Goal: Information Seeking & Learning: Check status

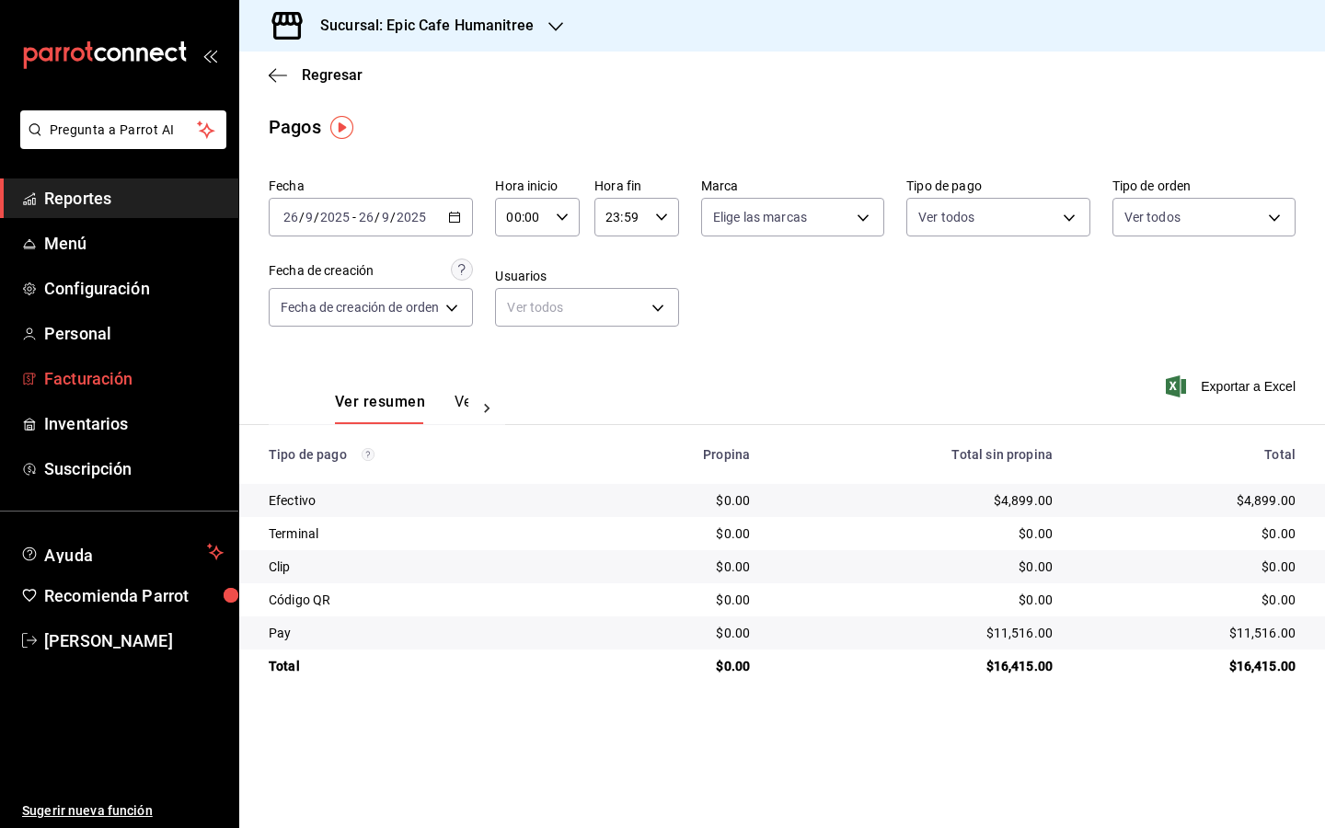
click at [90, 384] on span "Facturación" at bounding box center [133, 378] width 179 height 25
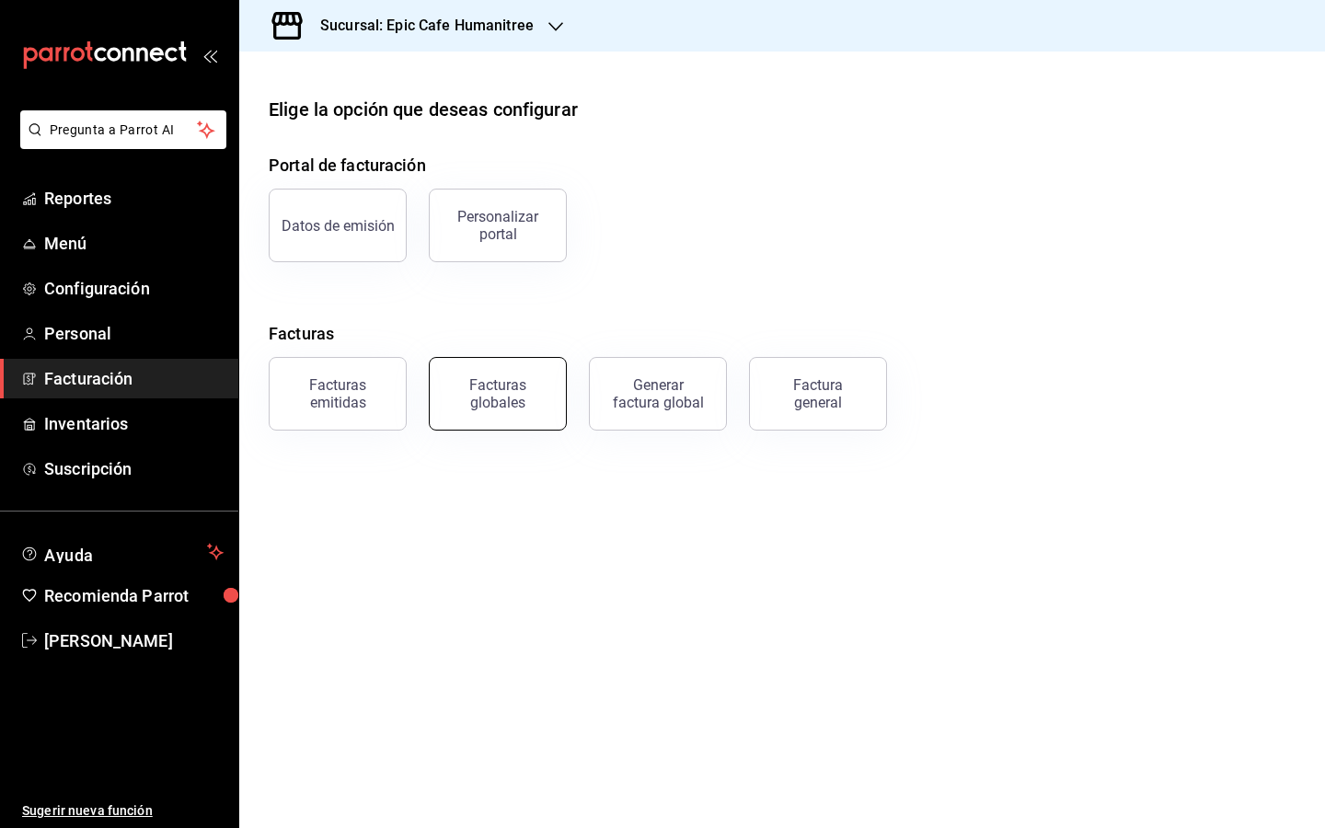
click at [507, 414] on button "Facturas globales" at bounding box center [498, 394] width 138 height 74
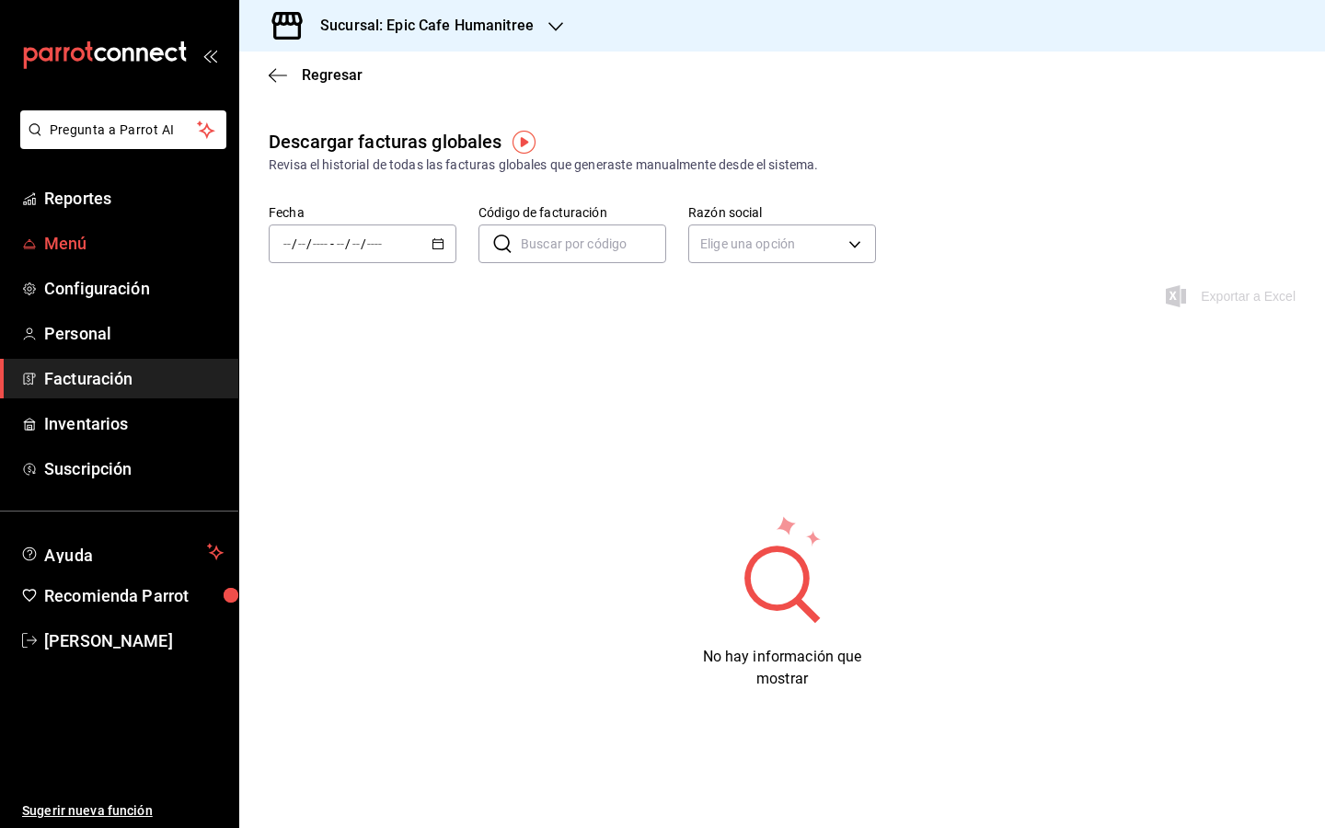
click at [69, 248] on span "Menú" at bounding box center [133, 243] width 179 height 25
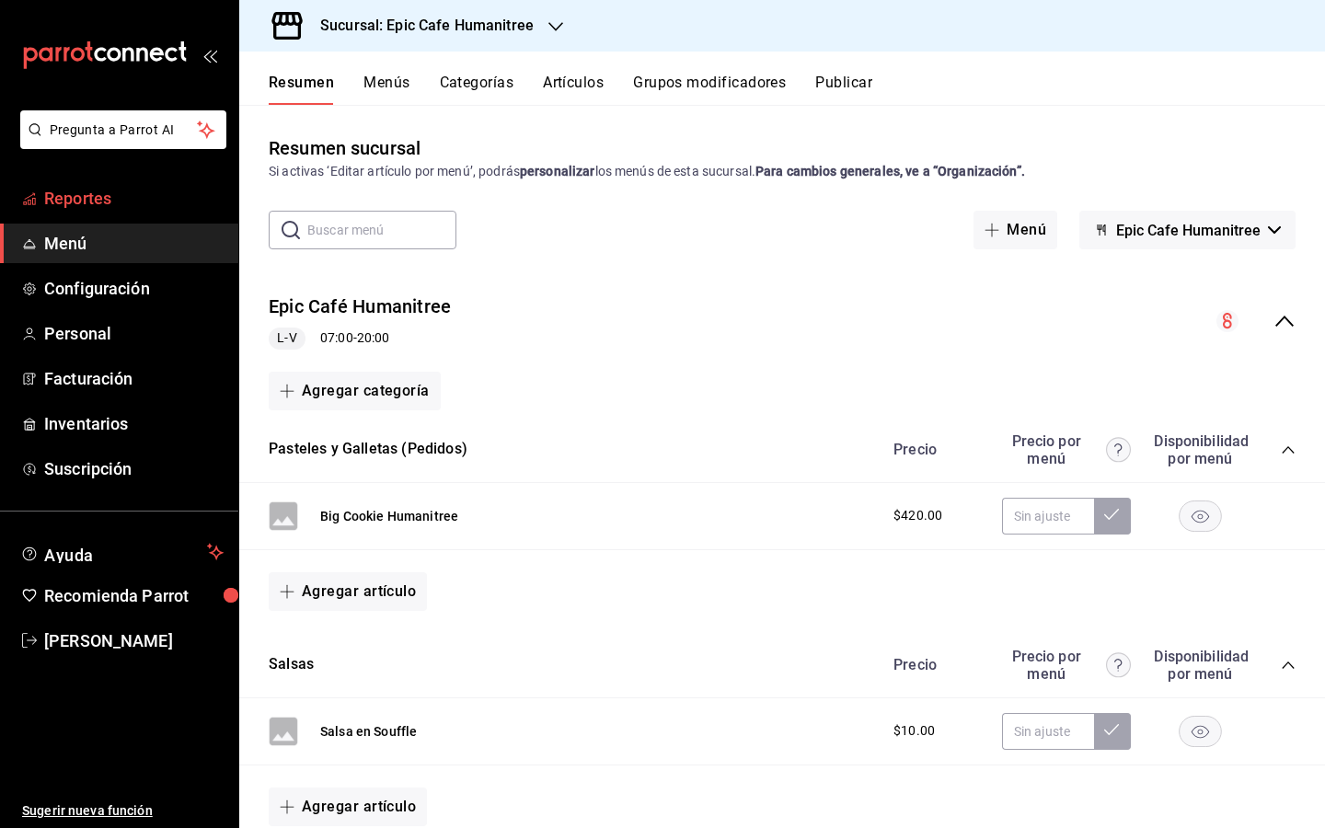
click at [82, 192] on span "Reportes" at bounding box center [133, 198] width 179 height 25
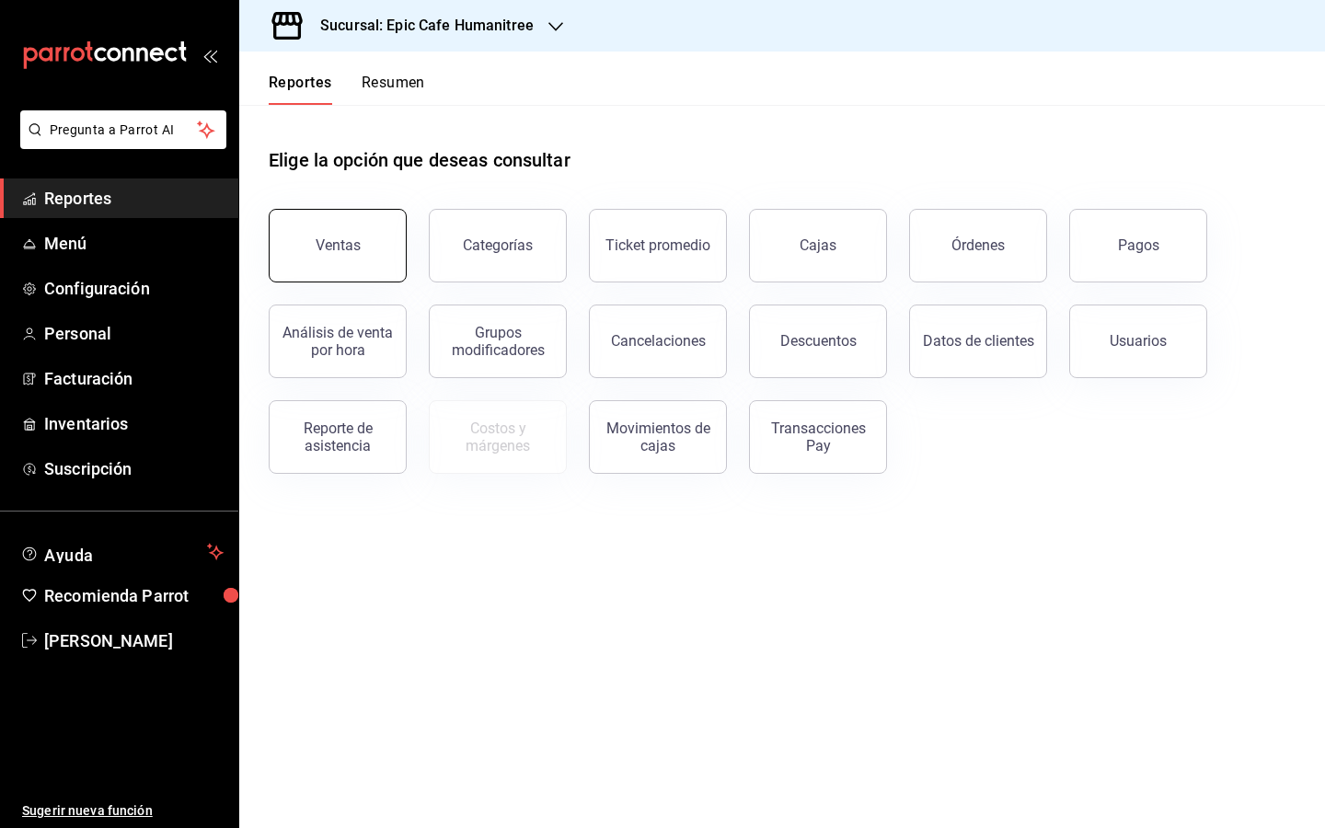
click at [357, 250] on div "Ventas" at bounding box center [338, 245] width 45 height 17
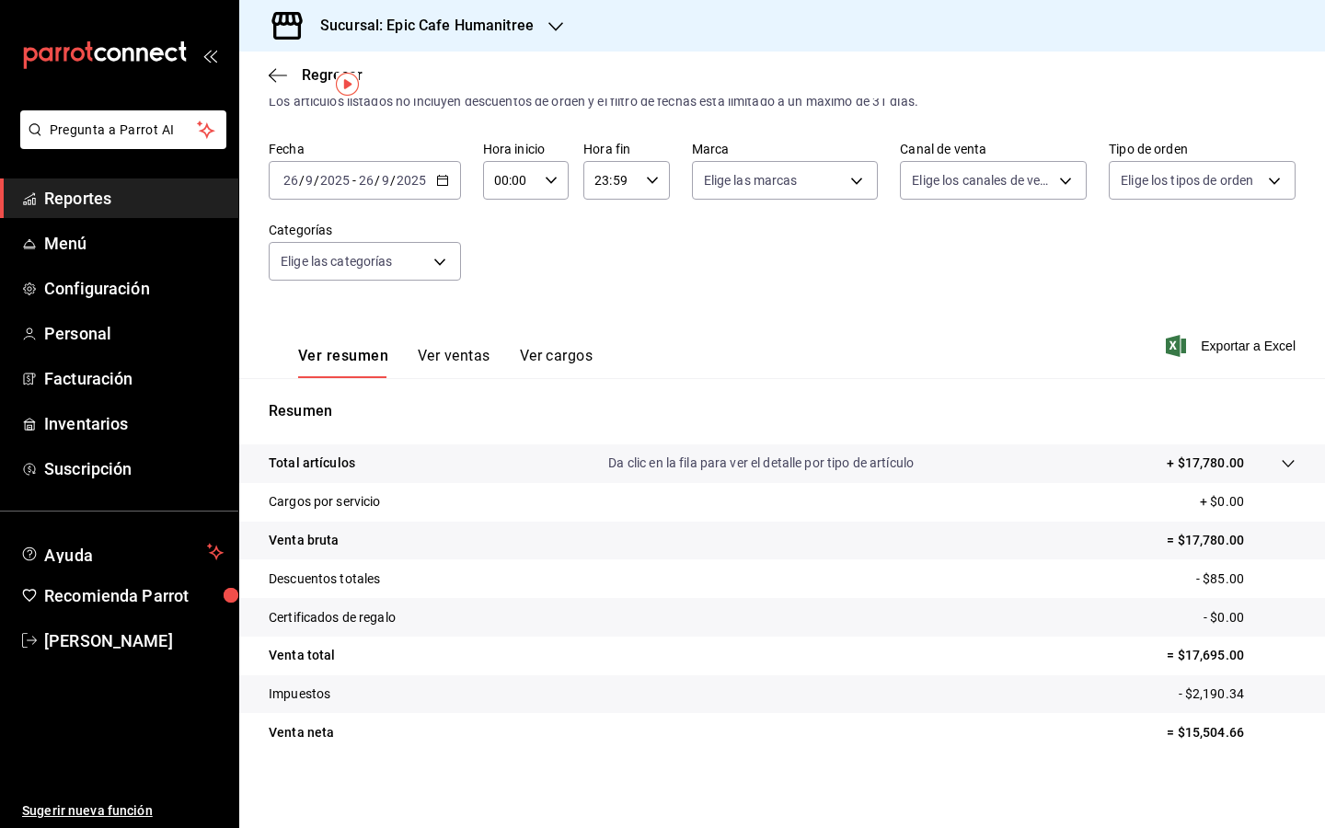
scroll to position [53, 0]
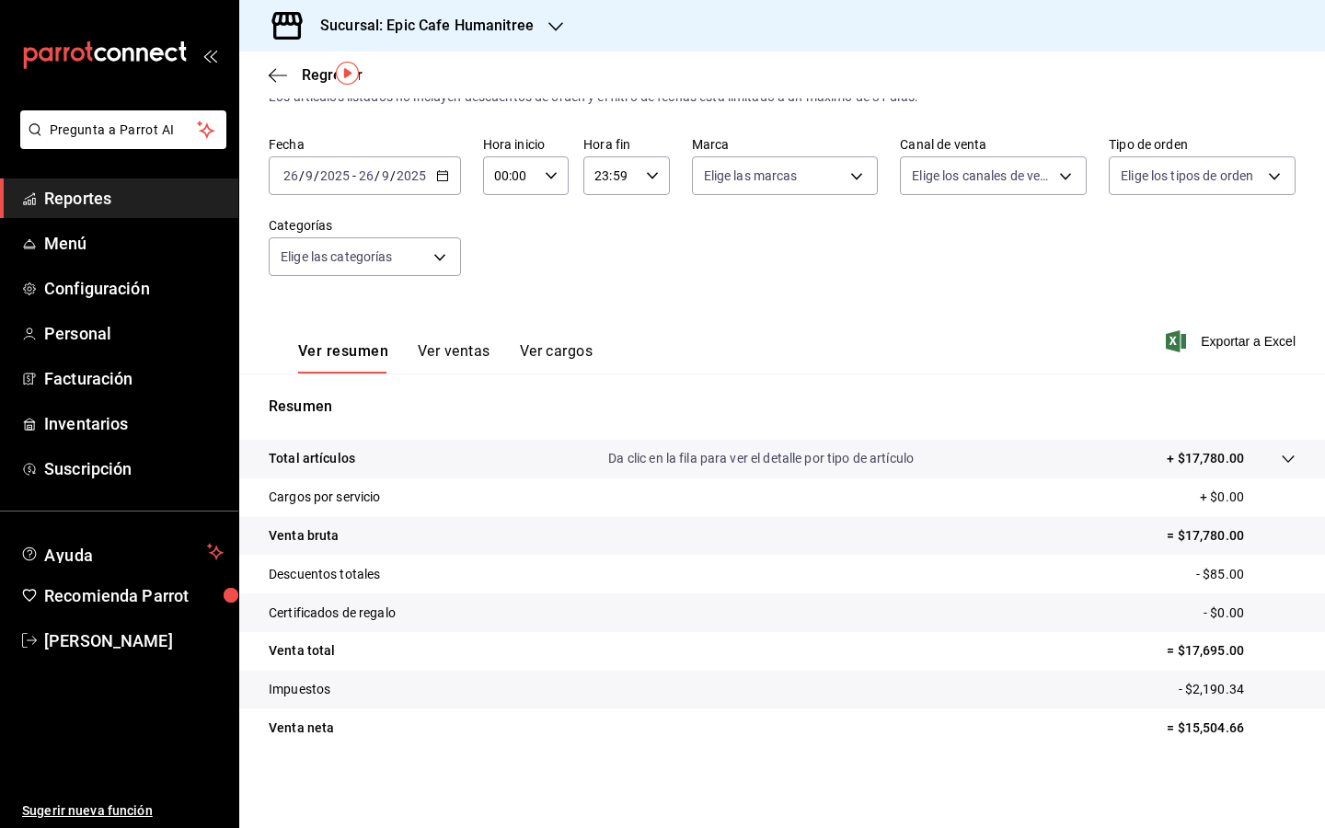
click at [457, 351] on button "Ver ventas" at bounding box center [454, 357] width 73 height 31
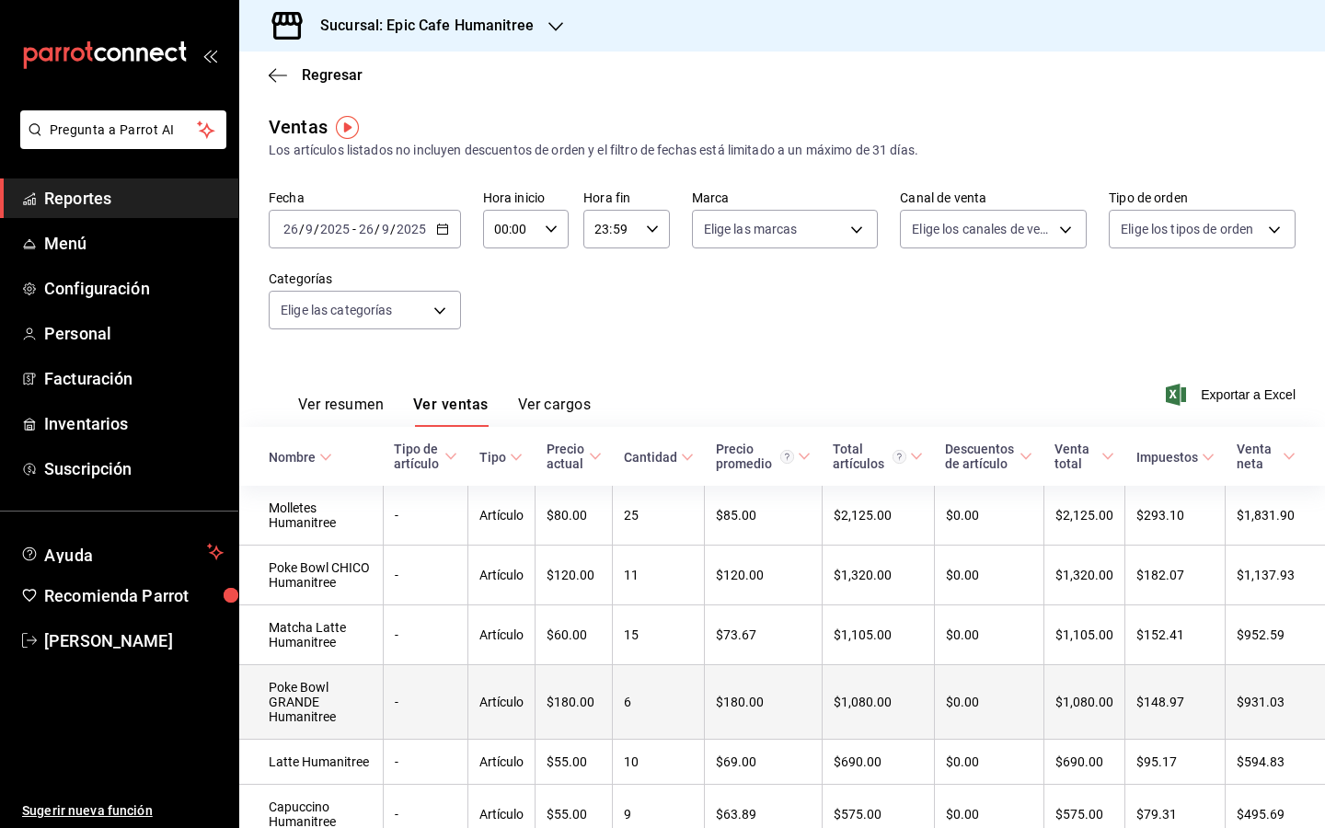
click at [549, 19] on icon "button" at bounding box center [556, 26] width 15 height 15
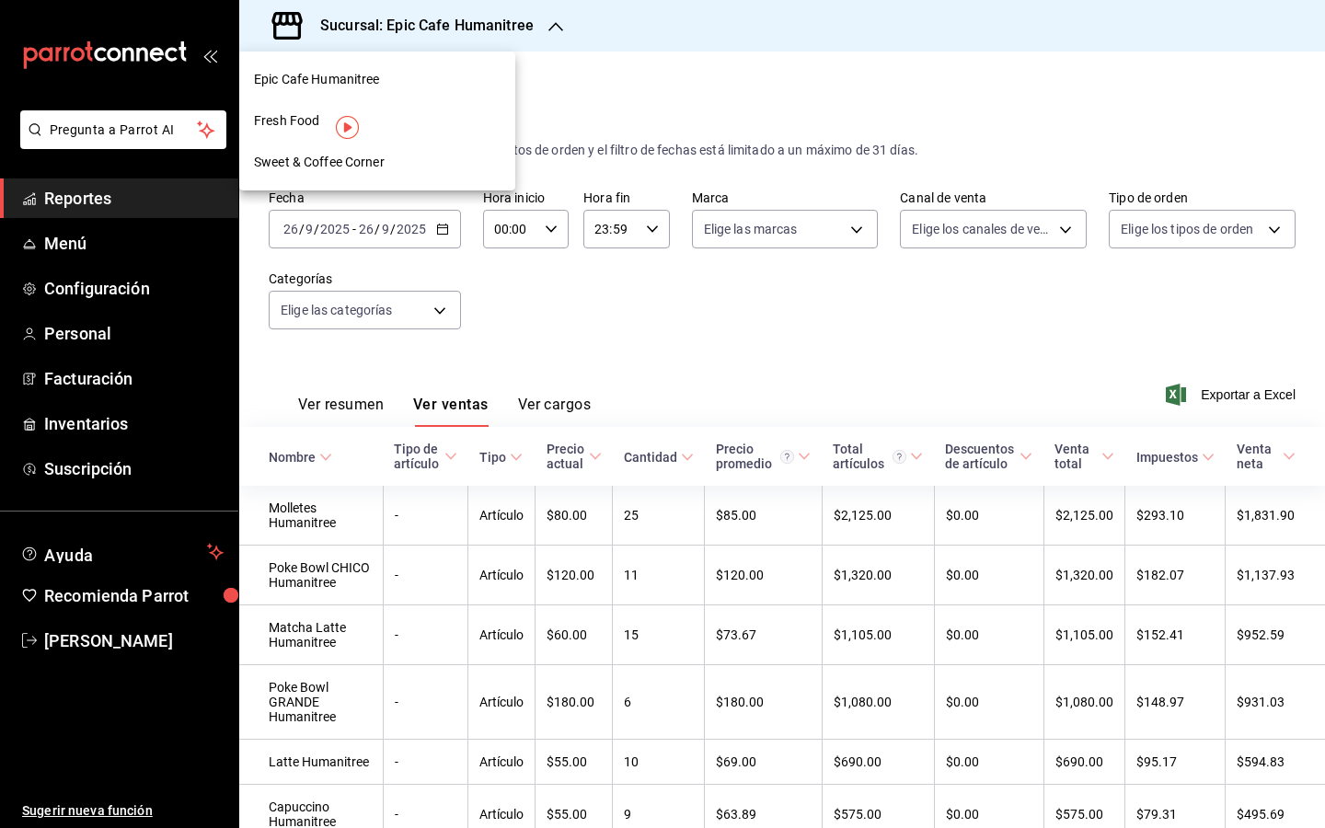
click at [400, 117] on div "Fresh Food" at bounding box center [377, 120] width 247 height 19
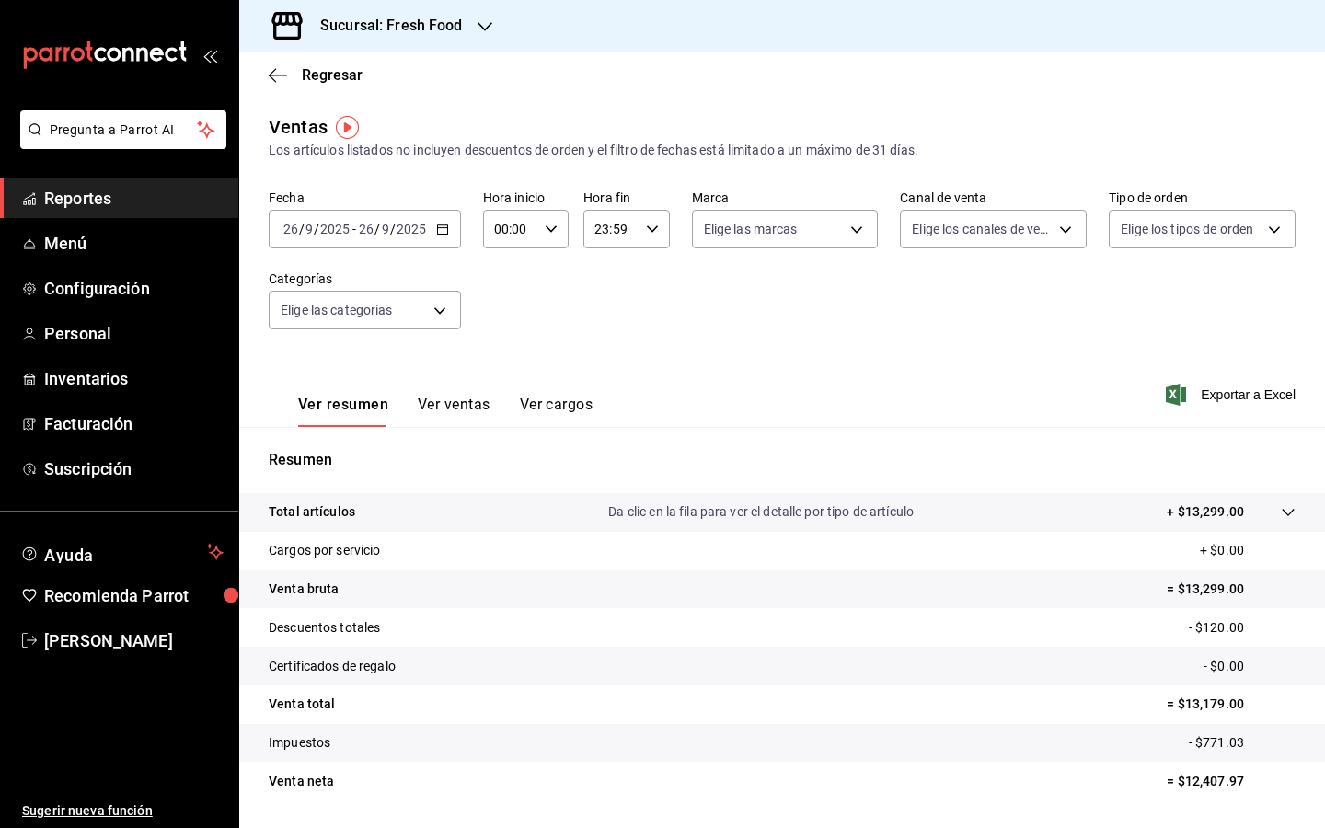
click at [458, 407] on button "Ver ventas" at bounding box center [454, 411] width 73 height 31
